Goal: Transaction & Acquisition: Obtain resource

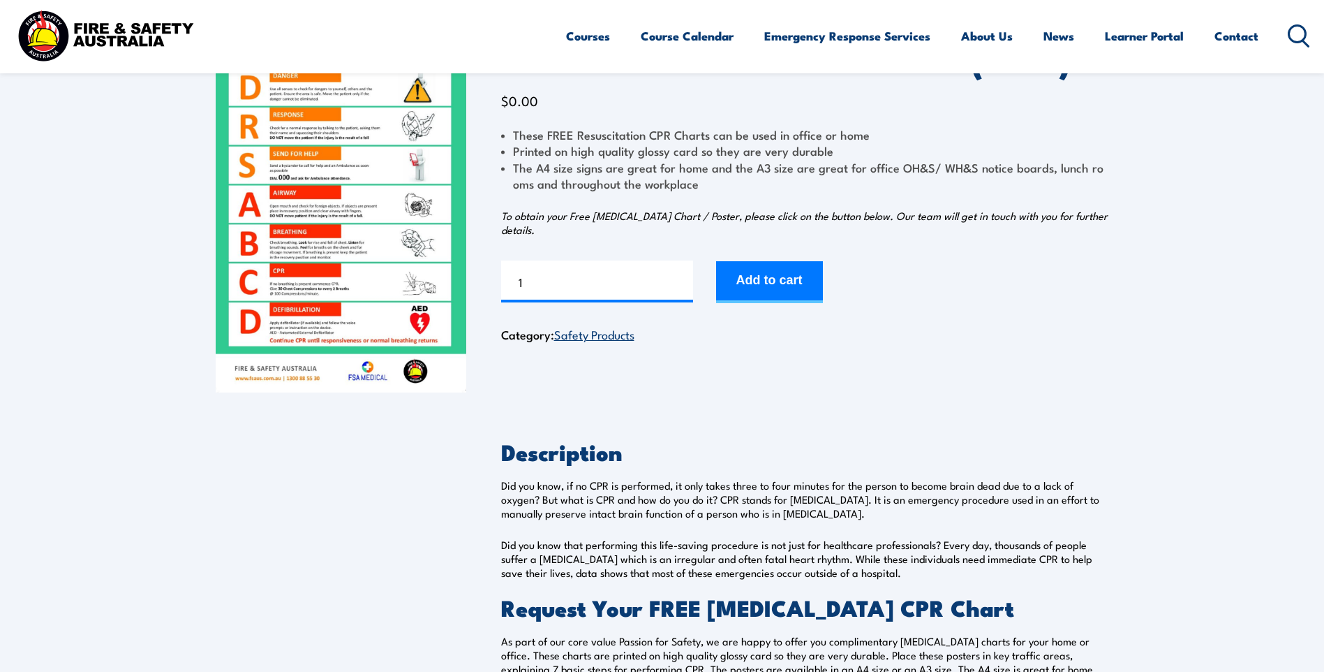
scroll to position [140, 0]
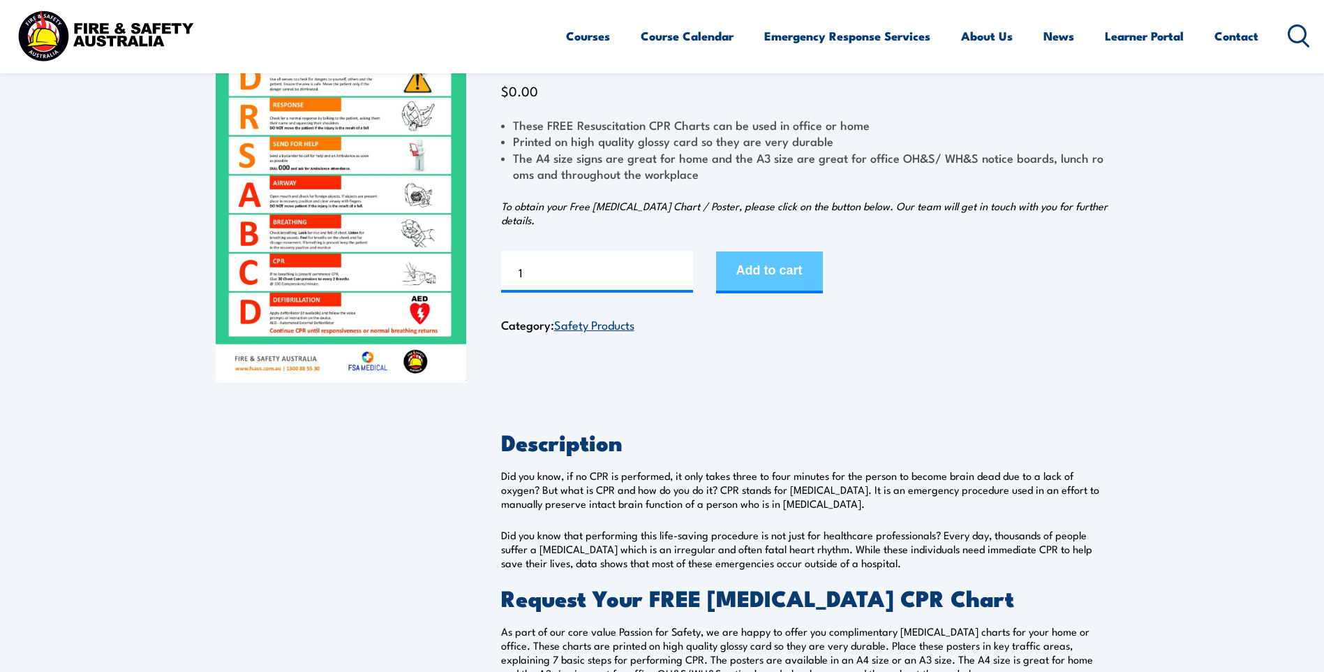
click at [788, 270] on button "Add to cart" at bounding box center [769, 272] width 107 height 42
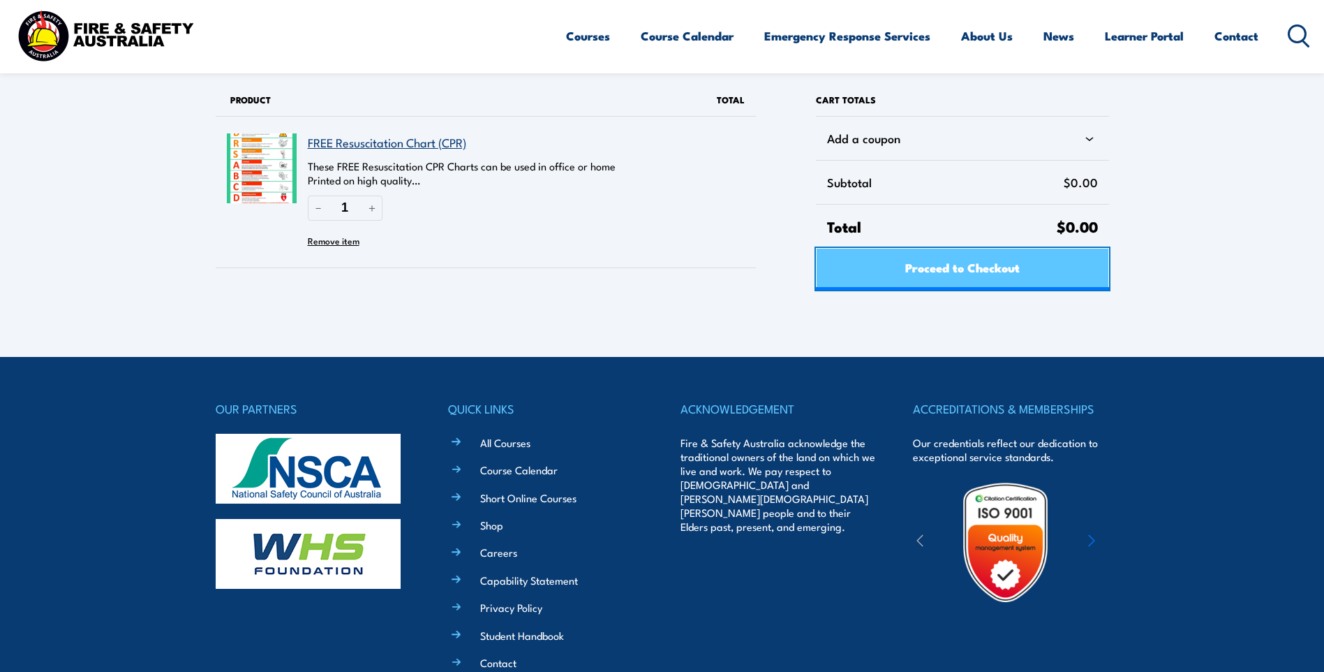
click at [979, 283] on span "Proceed to Checkout" at bounding box center [963, 267] width 115 height 37
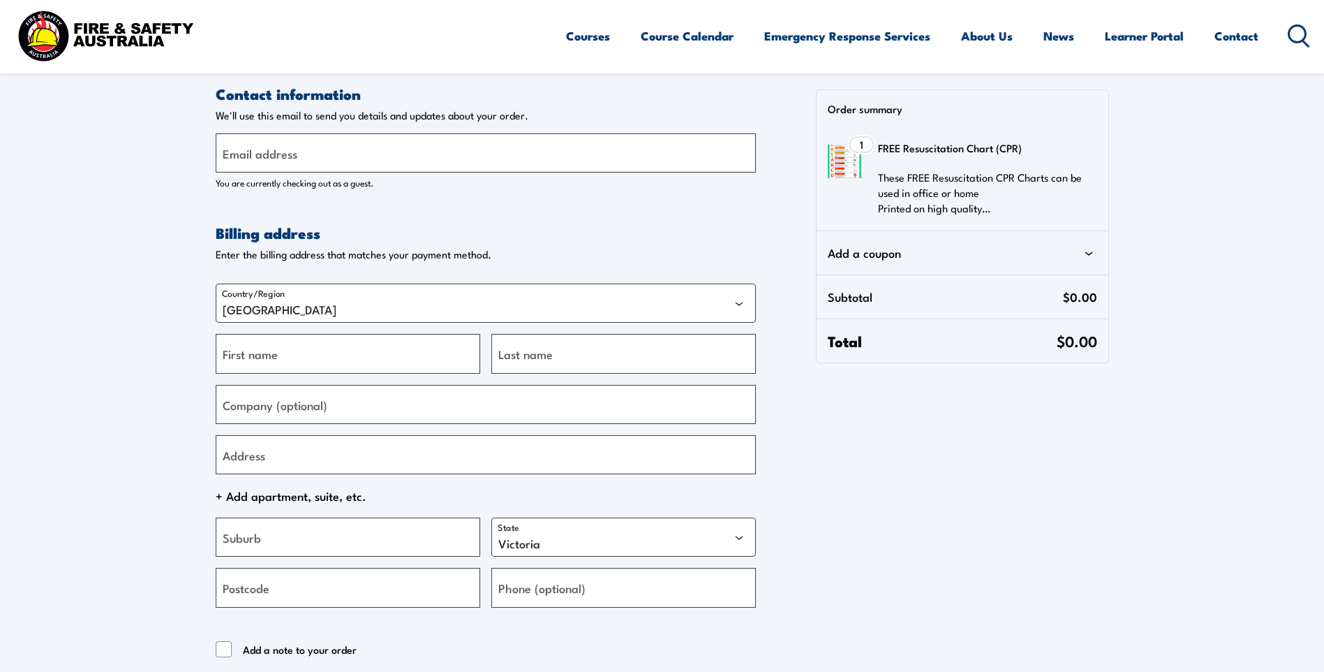
select select "VIC"
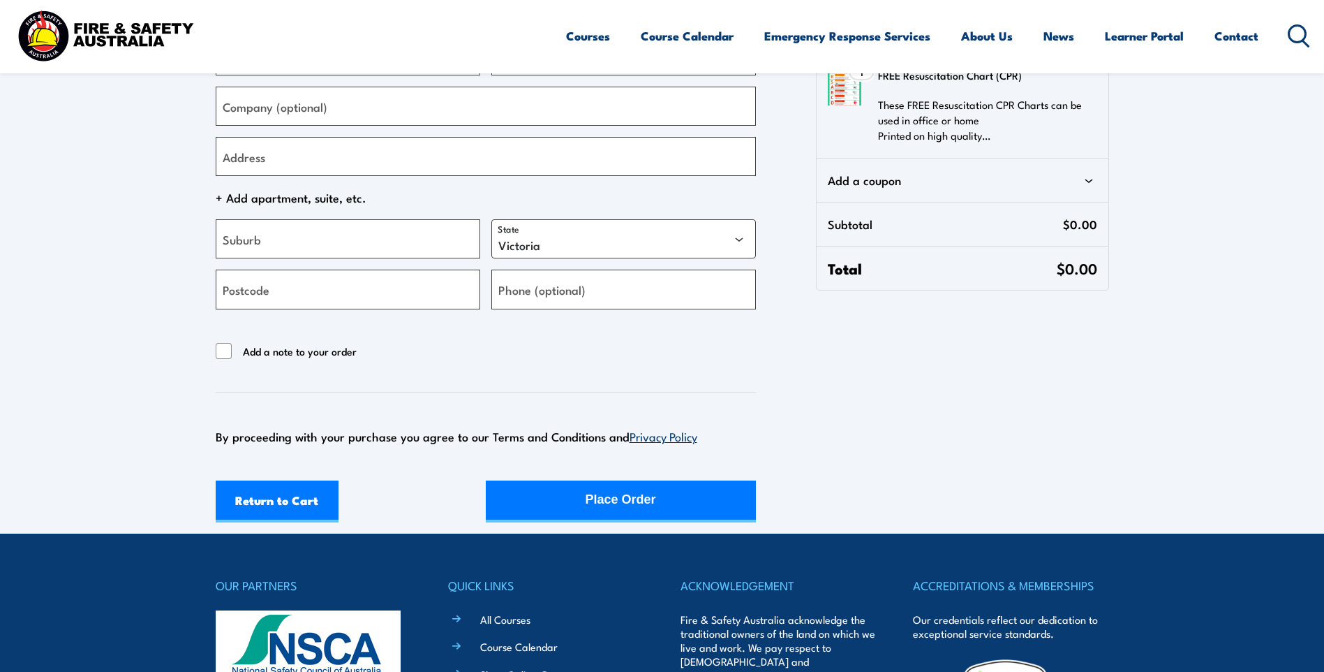
scroll to position [349, 0]
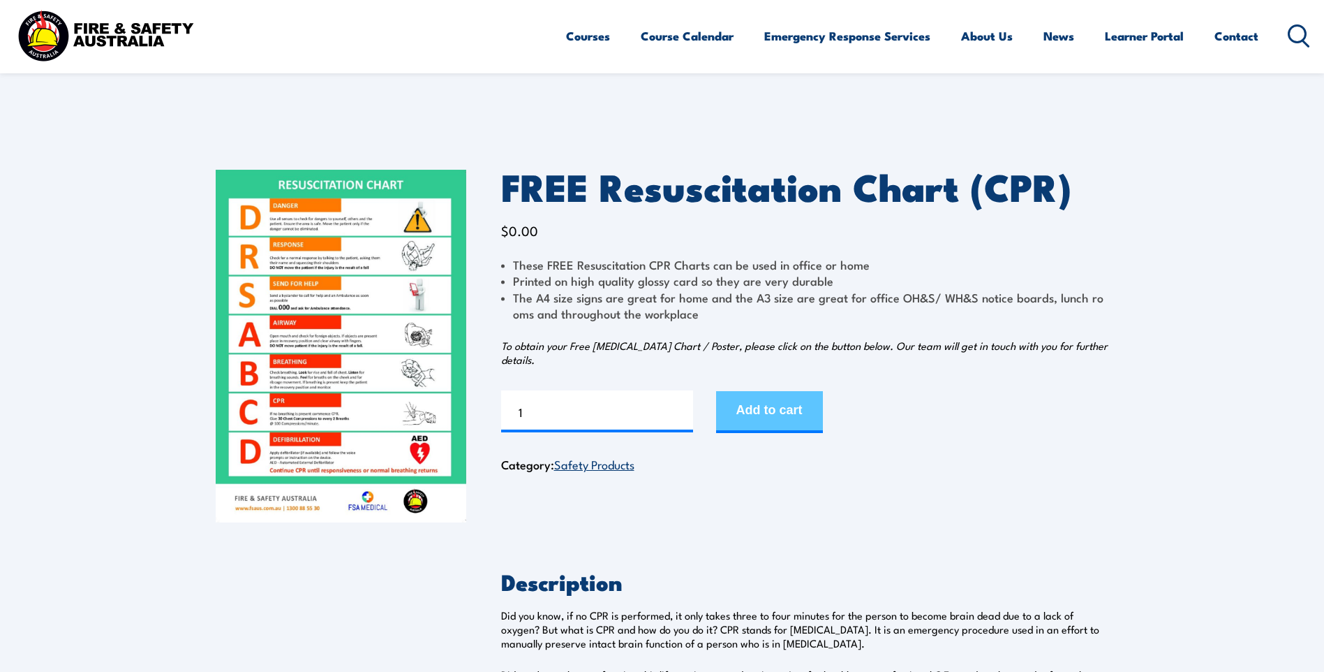
click at [792, 405] on button "Add to cart" at bounding box center [769, 412] width 107 height 42
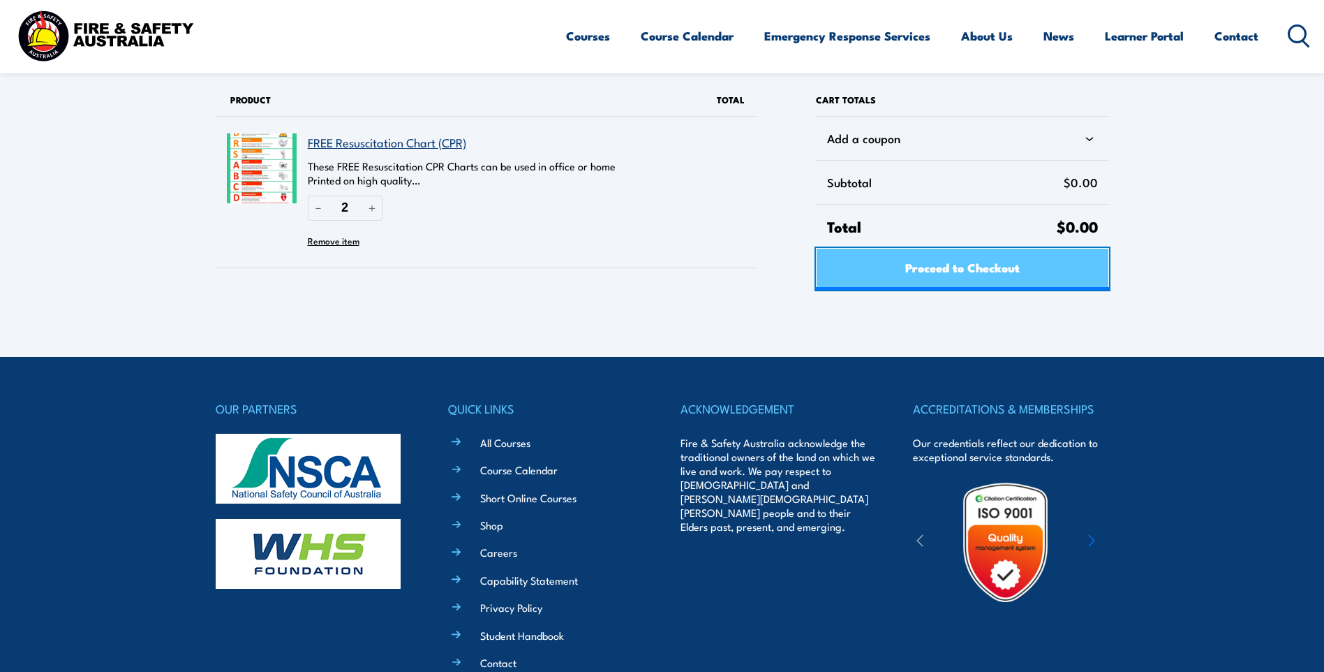
click at [968, 263] on span "Proceed to Checkout" at bounding box center [963, 267] width 115 height 37
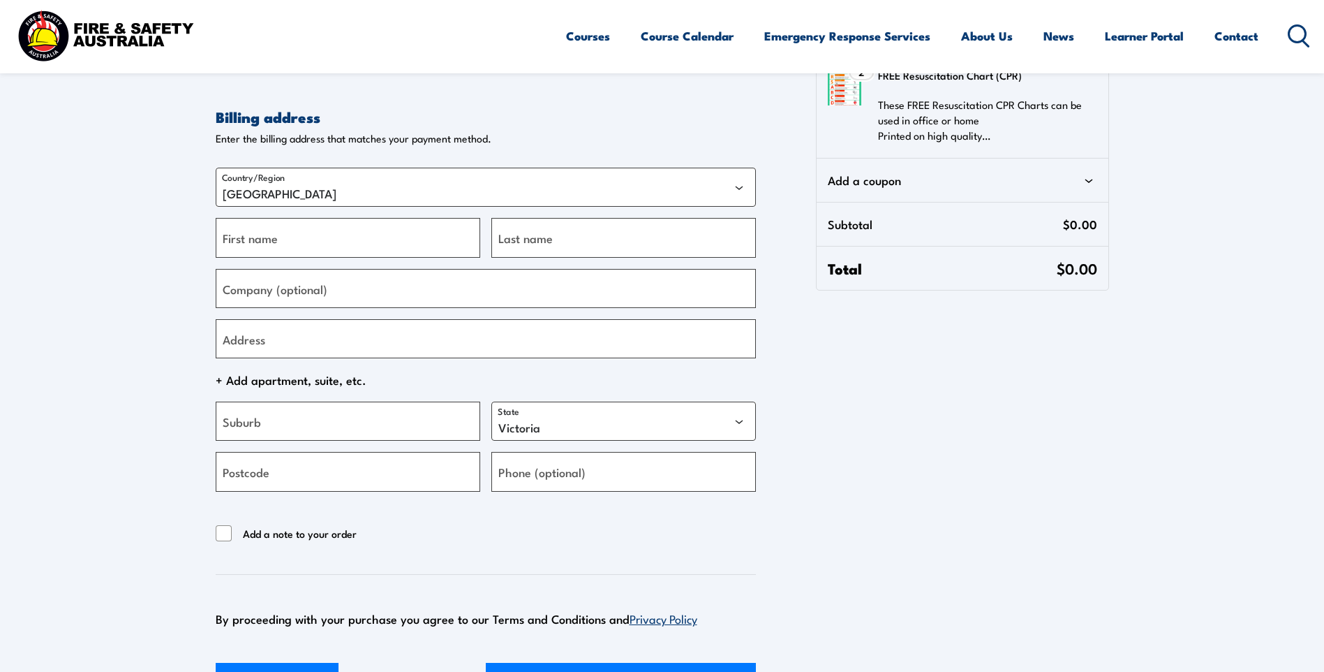
scroll to position [140, 0]
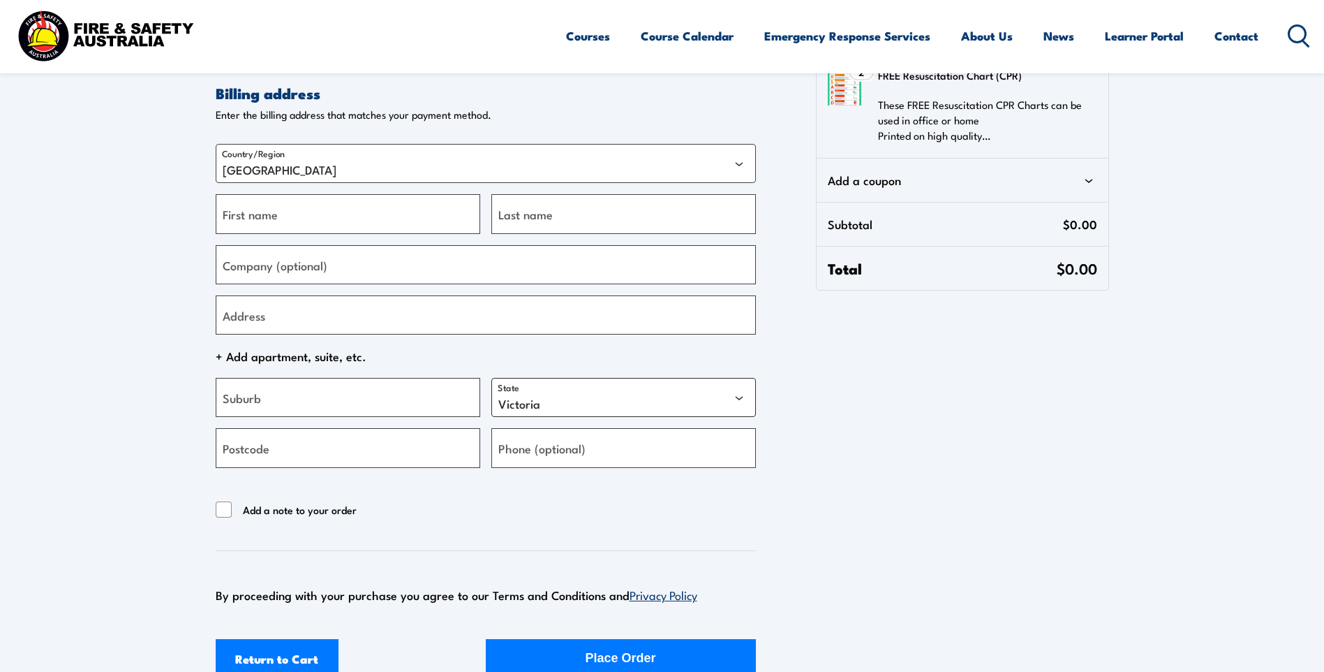
click at [660, 401] on select "Australian Capital Territory New South Wales Northern Territory Queensland Sout…" at bounding box center [624, 397] width 265 height 39
select select "SA"
click at [492, 378] on select "Australian Capital Territory New South Wales Northern Territory Queensland Sout…" at bounding box center [624, 397] width 265 height 39
click at [429, 219] on input "First name" at bounding box center [348, 213] width 265 height 39
type input "Shamsher"
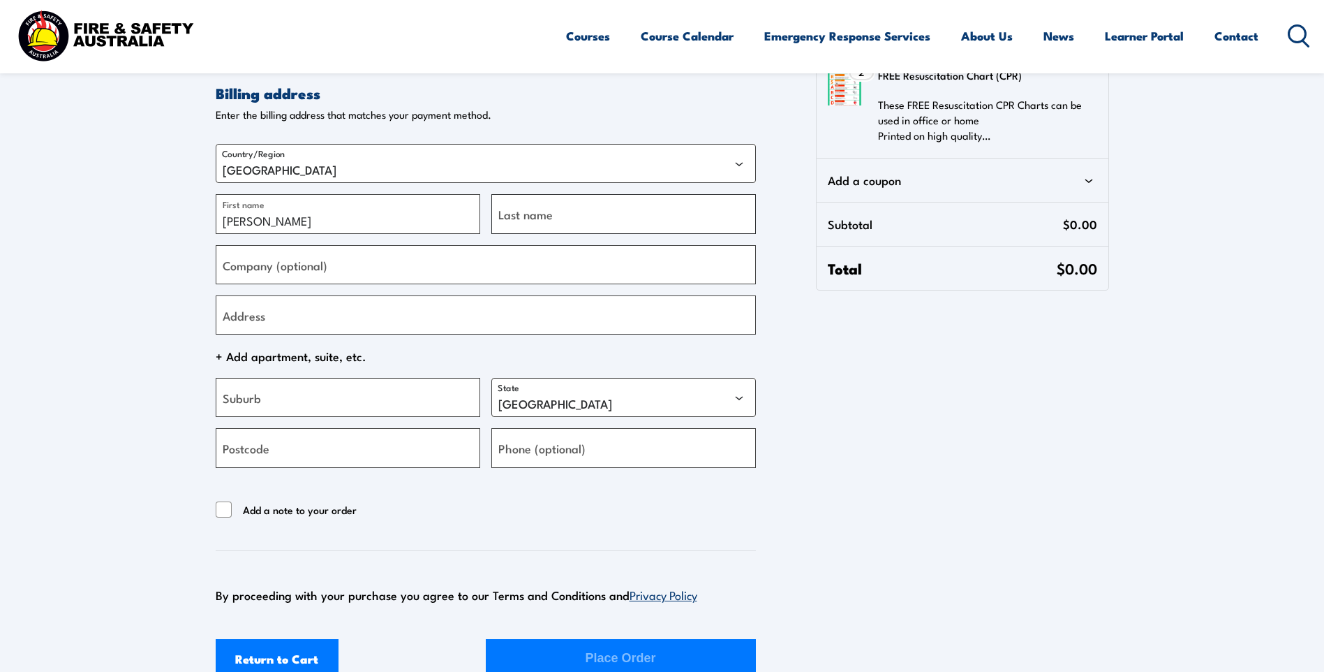
type input "Singh"
click at [358, 322] on input "Address" at bounding box center [486, 314] width 540 height 39
type input "89 clayson road"
click at [299, 399] on input "Suburb" at bounding box center [348, 397] width 265 height 39
type input "salisbury East"
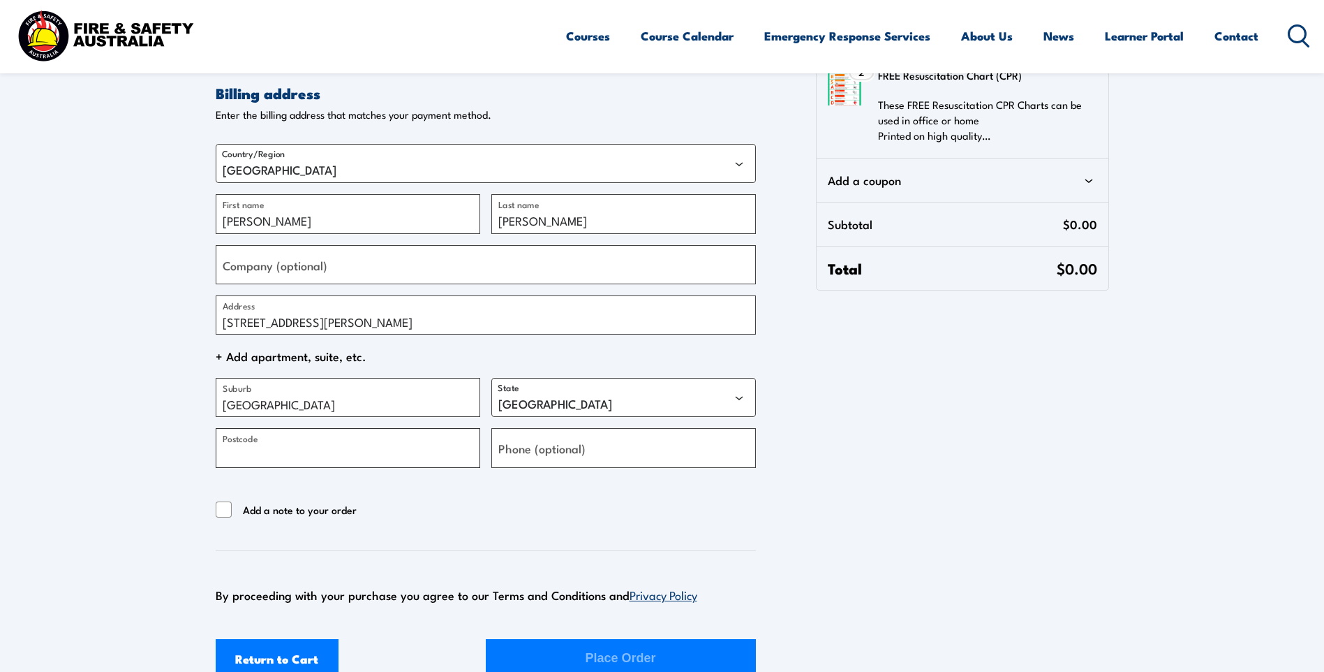
click at [376, 450] on input "Postcode" at bounding box center [348, 447] width 265 height 39
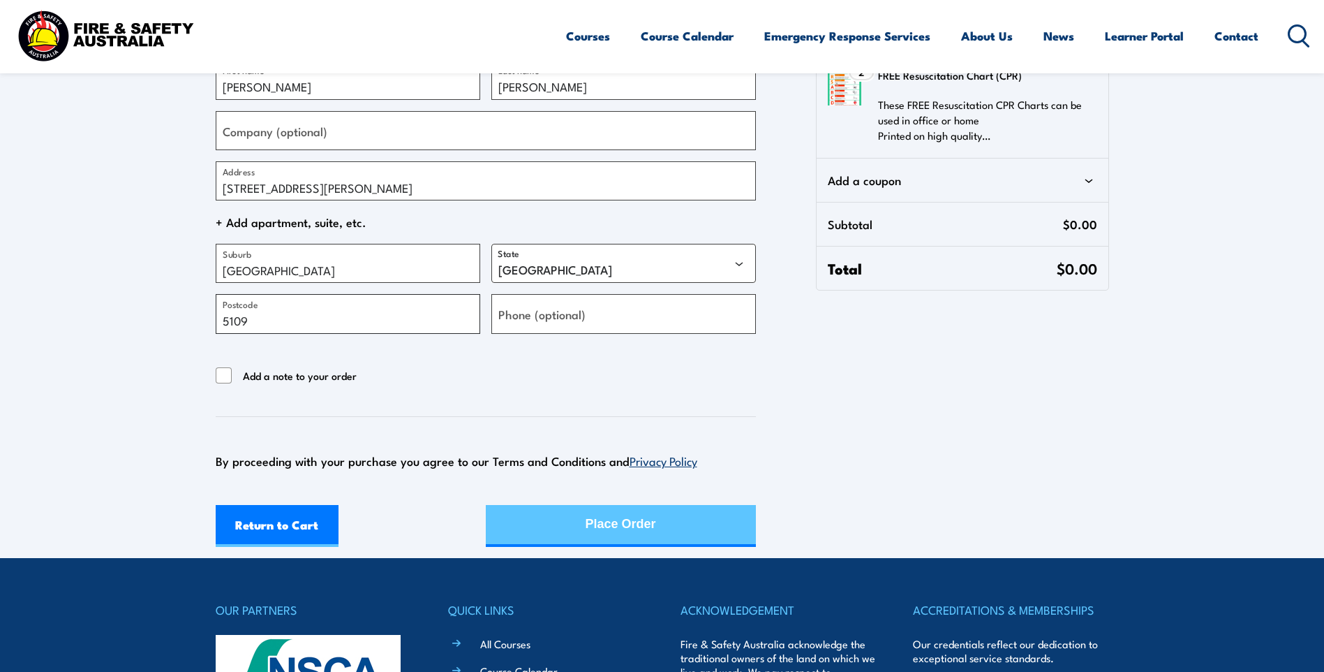
scroll to position [279, 0]
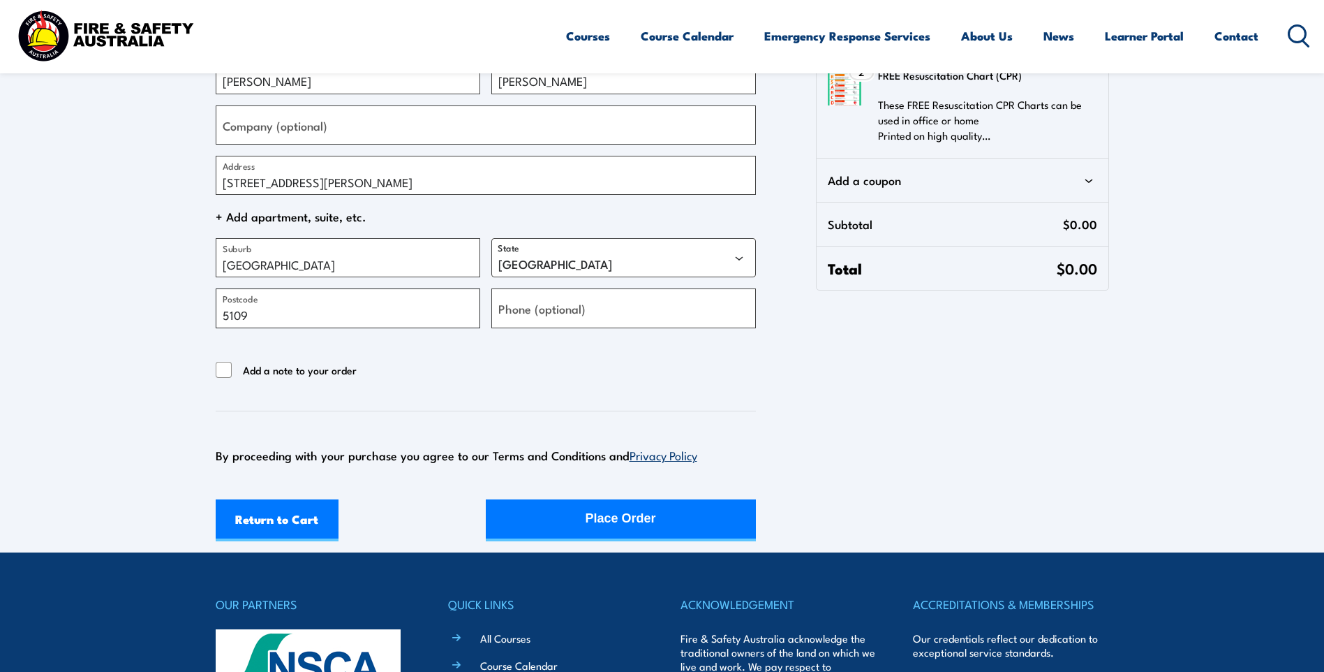
type input "5109"
click at [671, 515] on div "Return to Cart Place Order" at bounding box center [486, 520] width 540 height 42
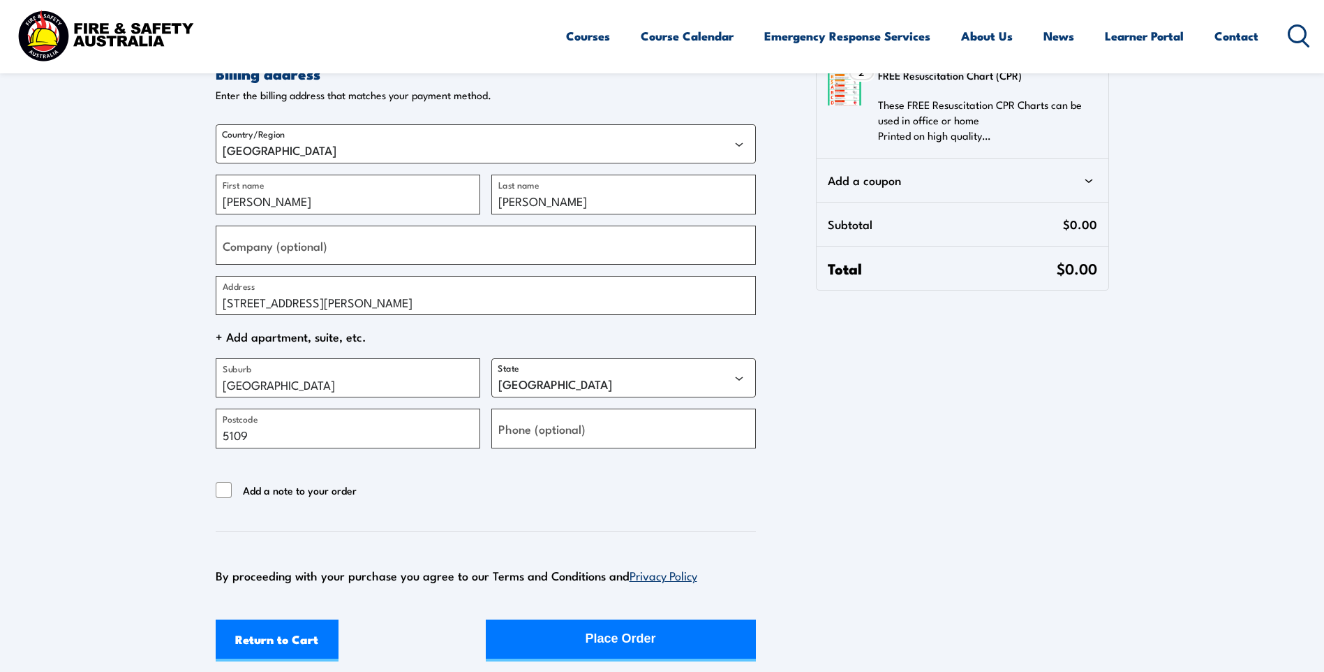
scroll to position [0, 0]
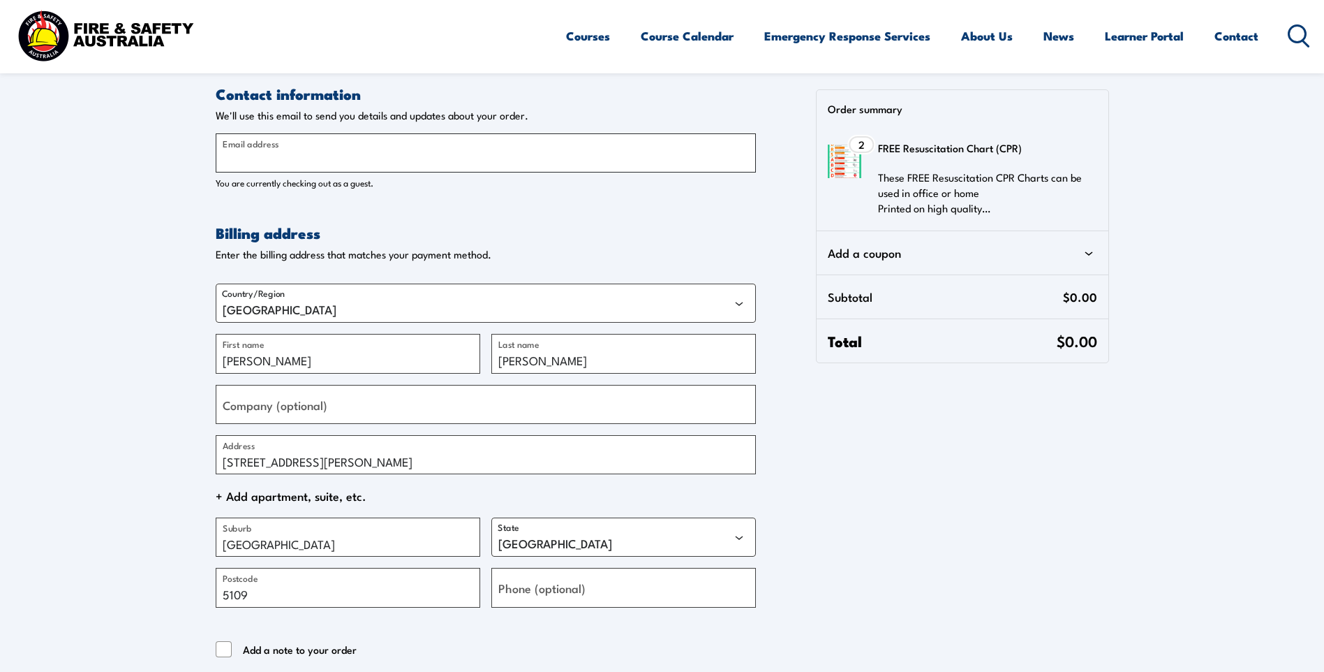
click at [414, 160] on input "Email address" at bounding box center [486, 152] width 540 height 39
type input "shop270915@gmail.com"
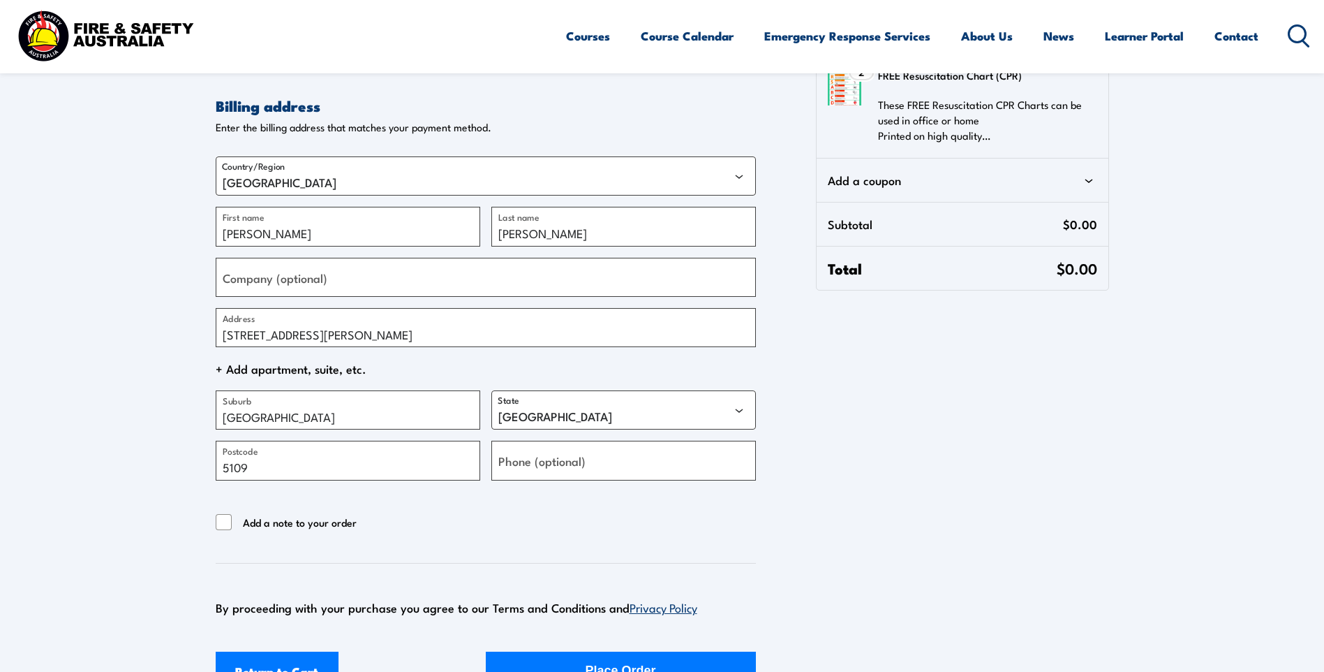
scroll to position [279, 0]
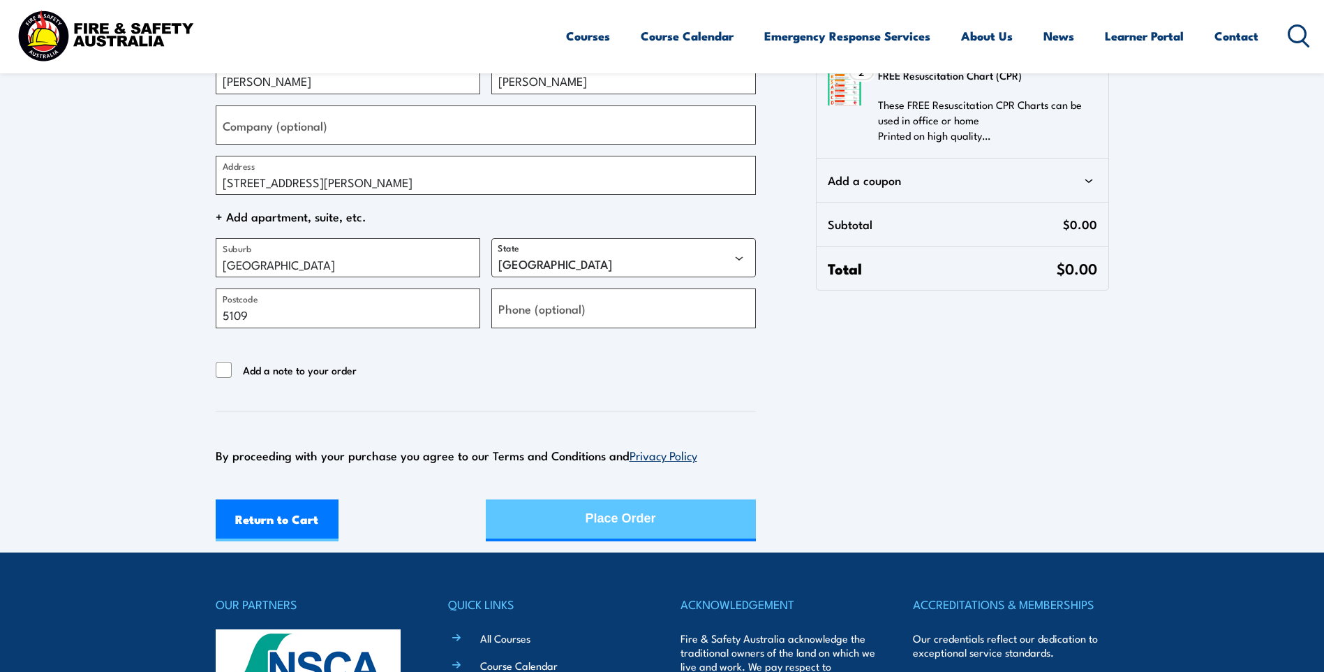
click at [659, 515] on div "Return to Cart Place Order" at bounding box center [486, 520] width 540 height 42
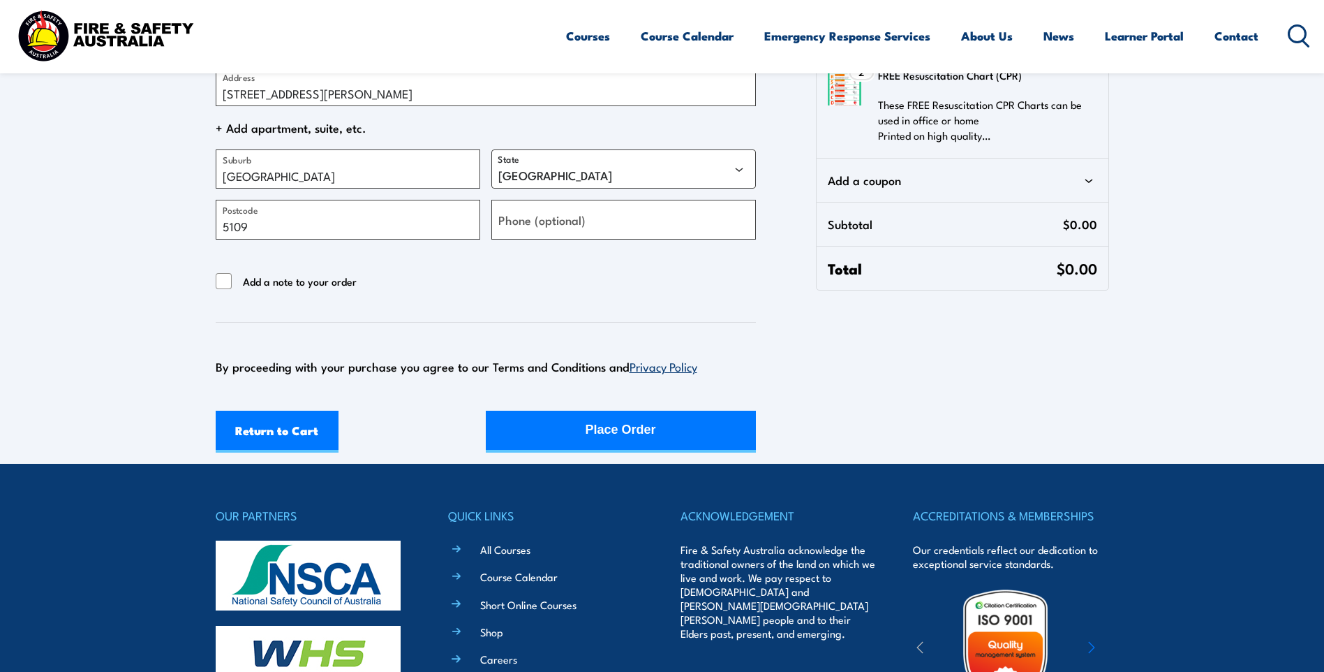
scroll to position [349, 0]
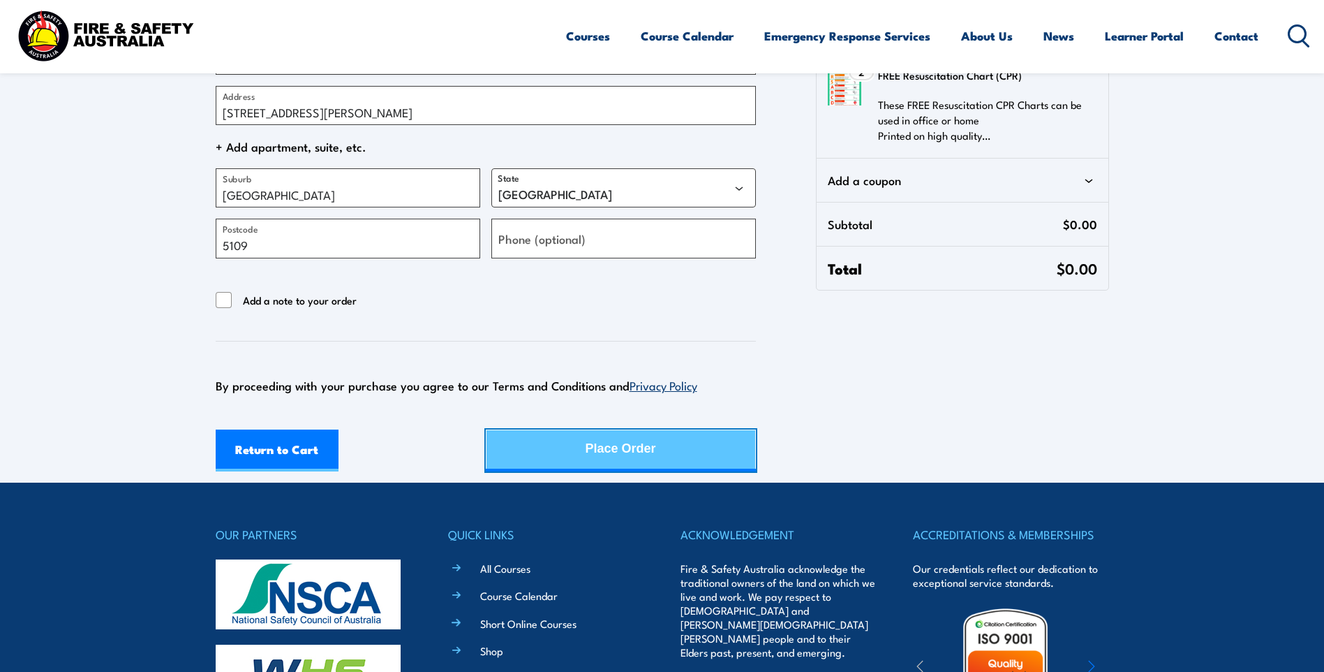
click at [688, 443] on button "Place Order" at bounding box center [621, 450] width 270 height 42
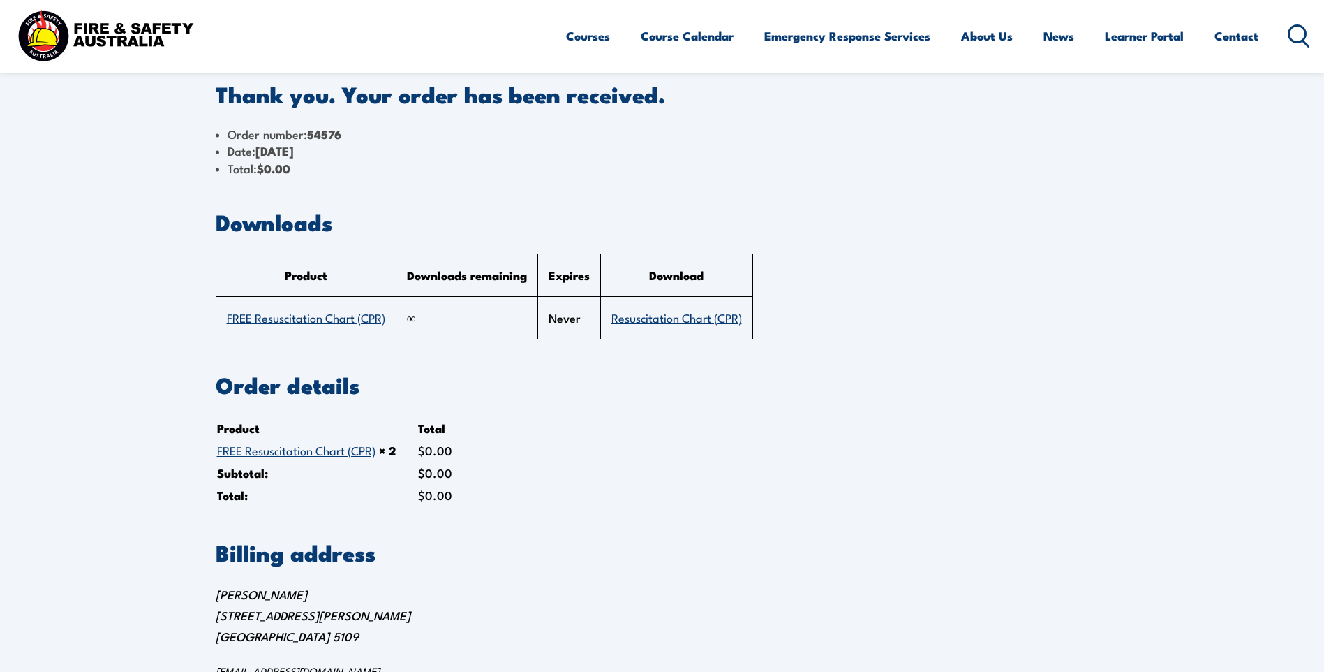
click at [676, 320] on link "Resuscitation Chart (CPR)" at bounding box center [677, 317] width 131 height 17
click at [297, 315] on link "FREE Resuscitation Chart (CPR)" at bounding box center [306, 317] width 158 height 17
